Goal: Use online tool/utility: Use online tool/utility

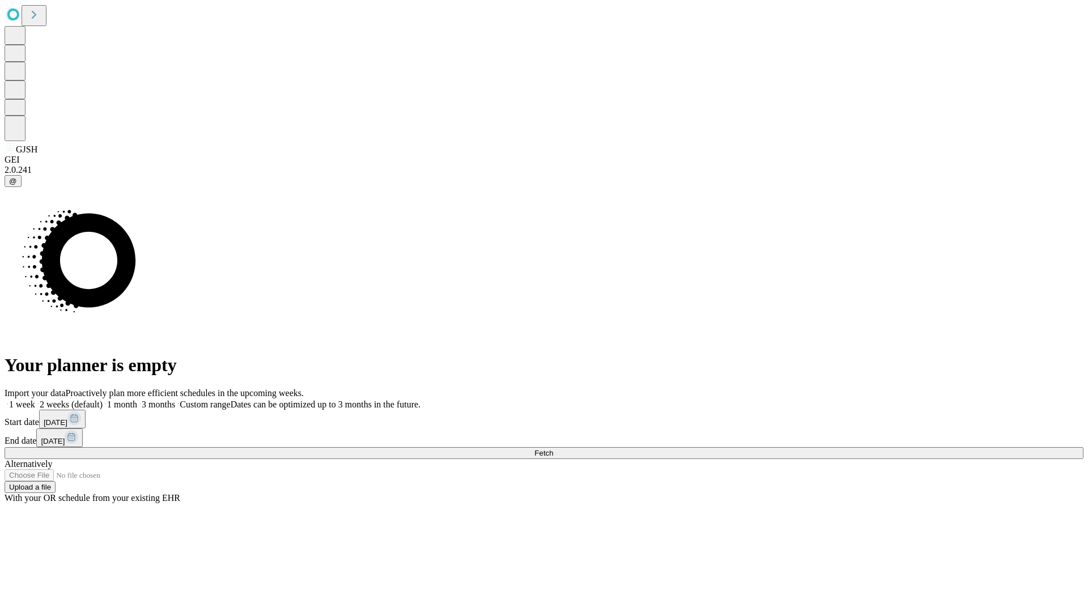
click at [553, 449] on span "Fetch" at bounding box center [543, 453] width 19 height 9
